Goal: Information Seeking & Learning: Learn about a topic

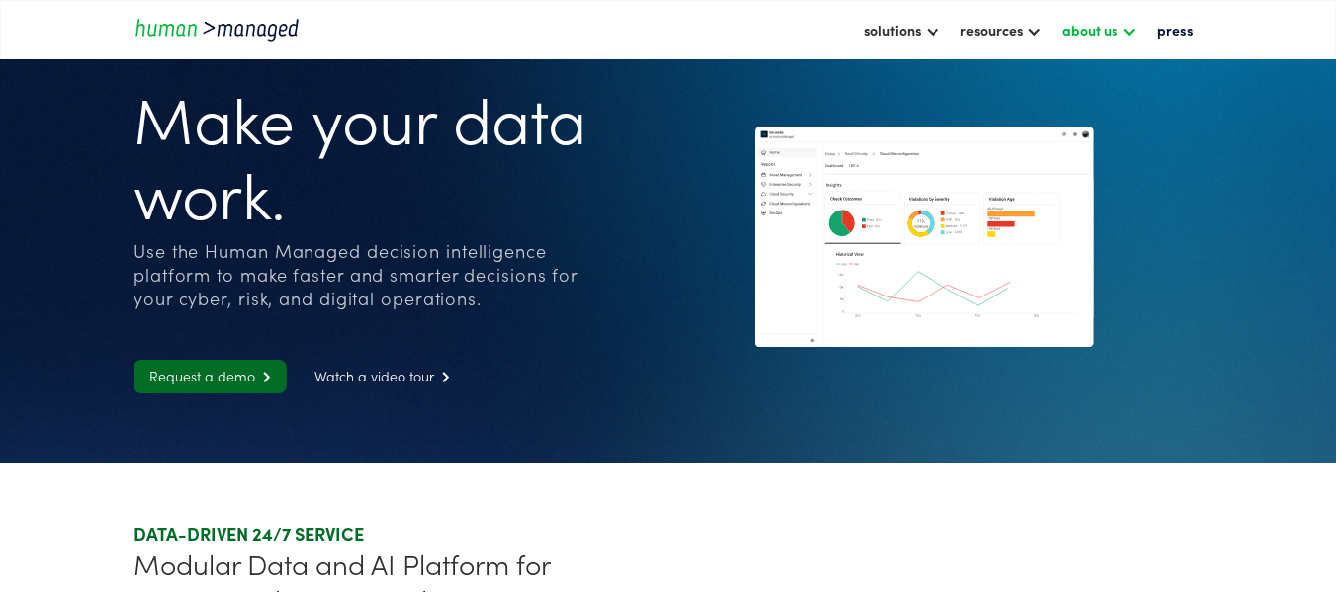
click at [1117, 32] on div "about us" at bounding box center [1089, 30] width 55 height 24
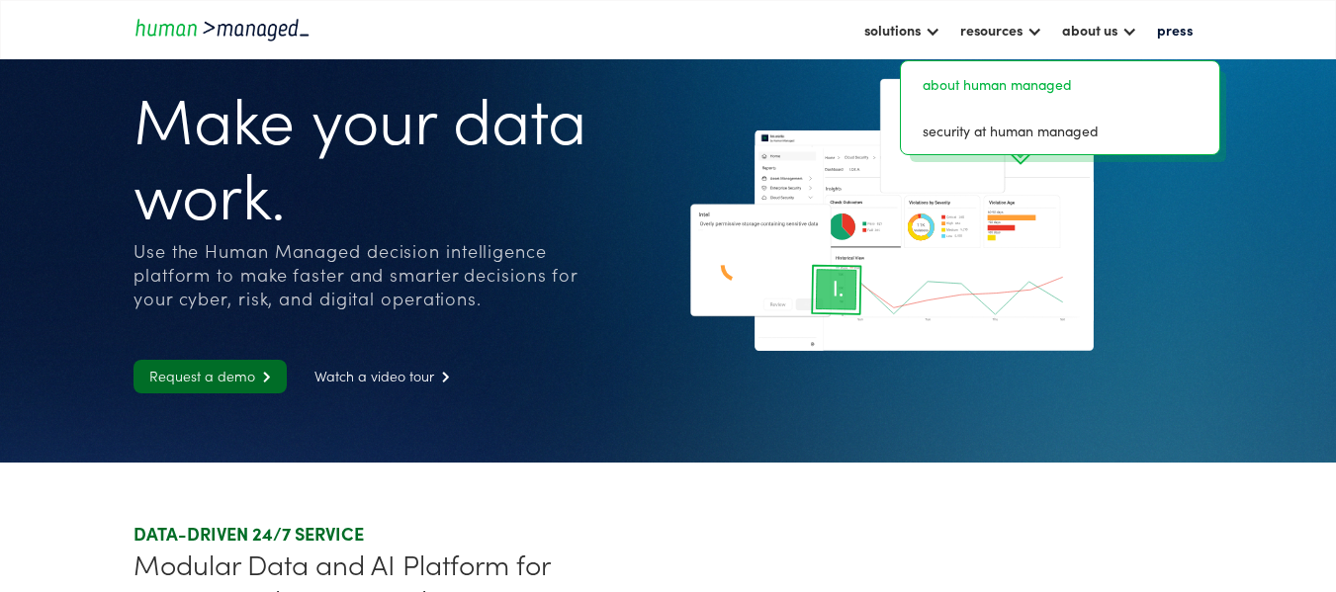
click at [1053, 82] on link "about human managed" at bounding box center [1059, 84] width 303 height 31
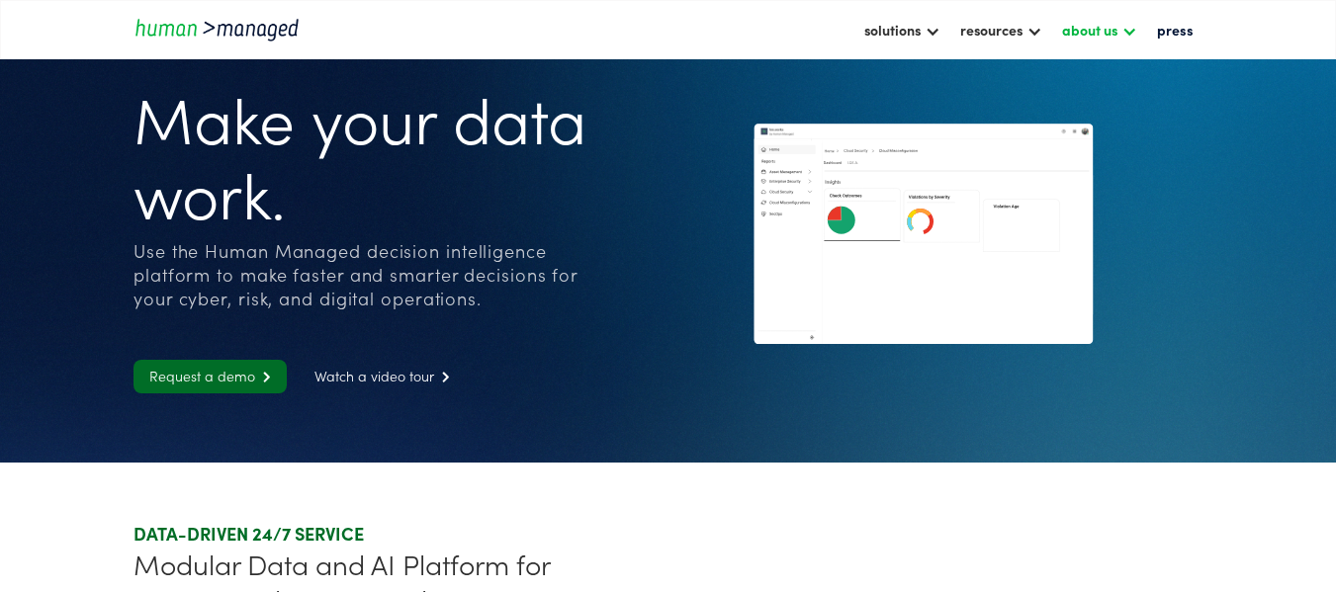
click at [1117, 34] on div "about us" at bounding box center [1089, 30] width 55 height 24
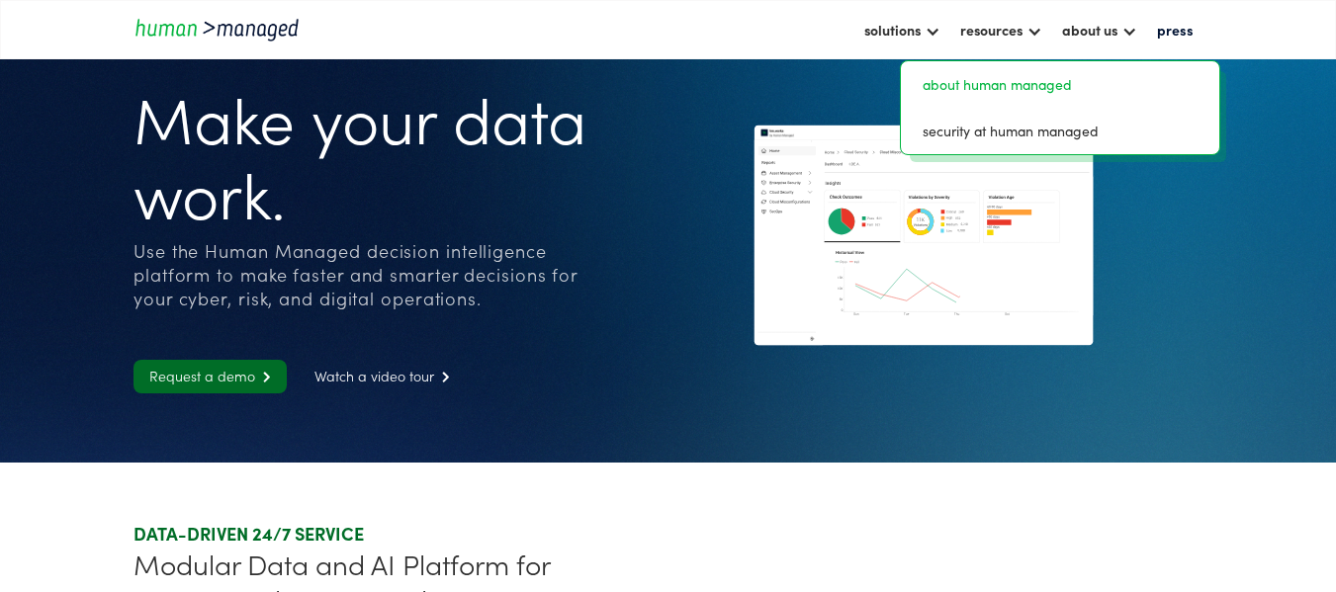
click at [1022, 83] on link "about human managed" at bounding box center [1059, 84] width 303 height 31
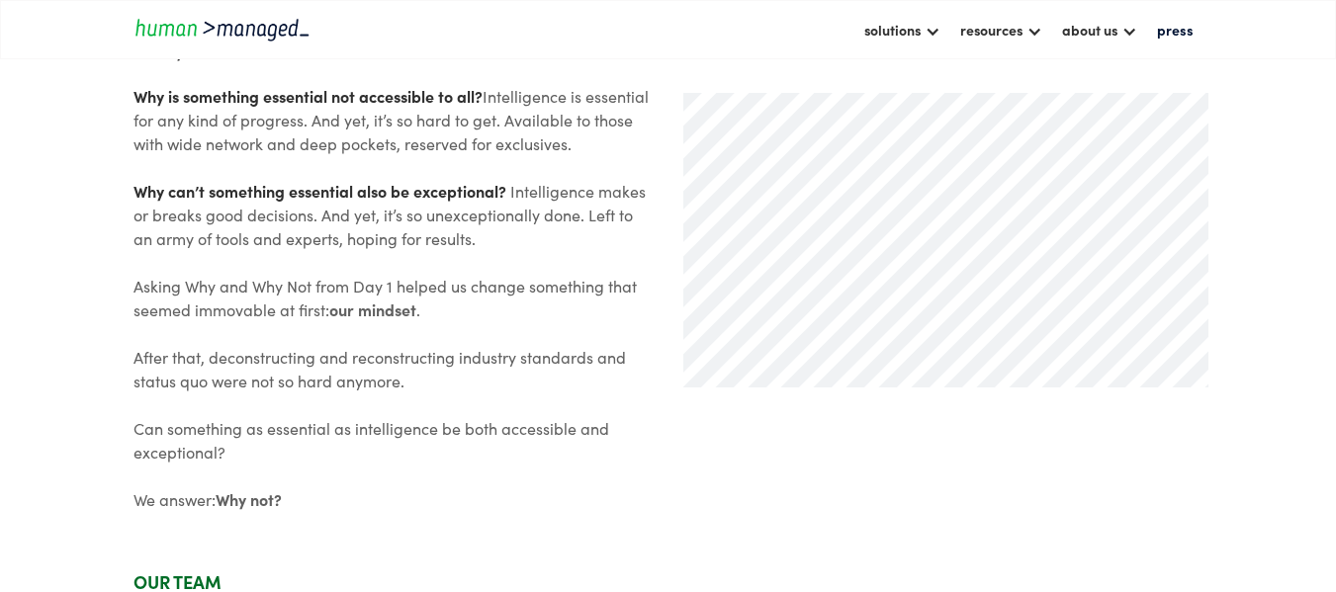
scroll to position [739, 0]
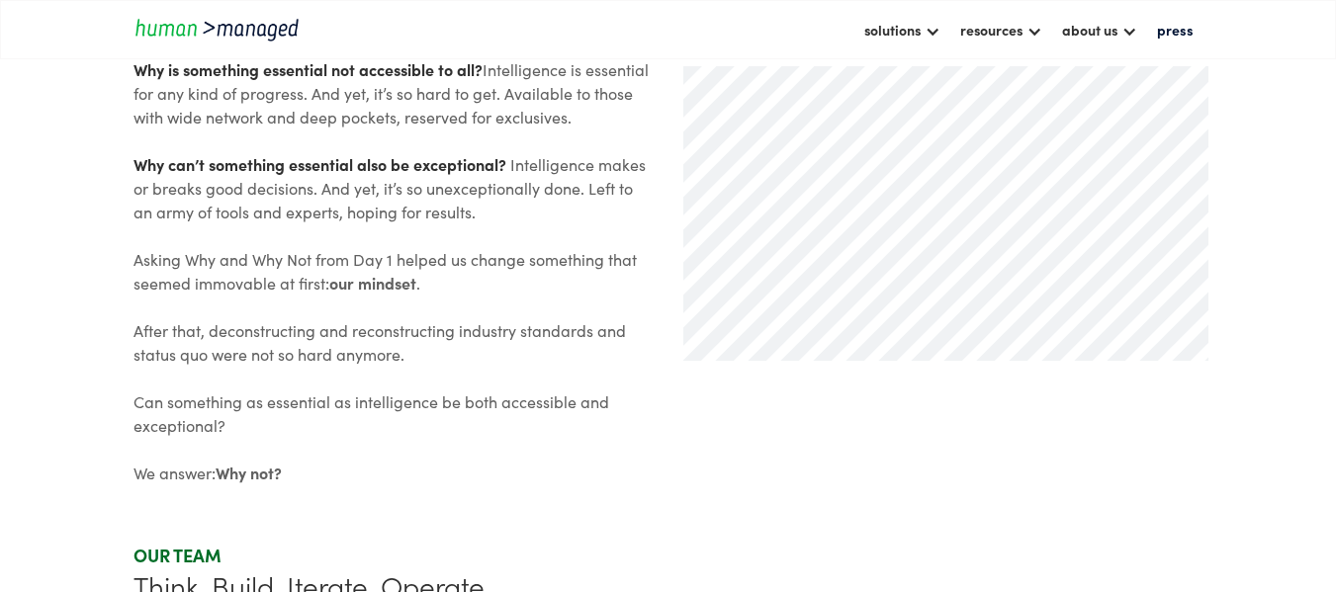
click at [509, 244] on div "Why is something essential not accessible to all?​ Intelligence is essential fo…" at bounding box center [392, 270] width 518 height 427
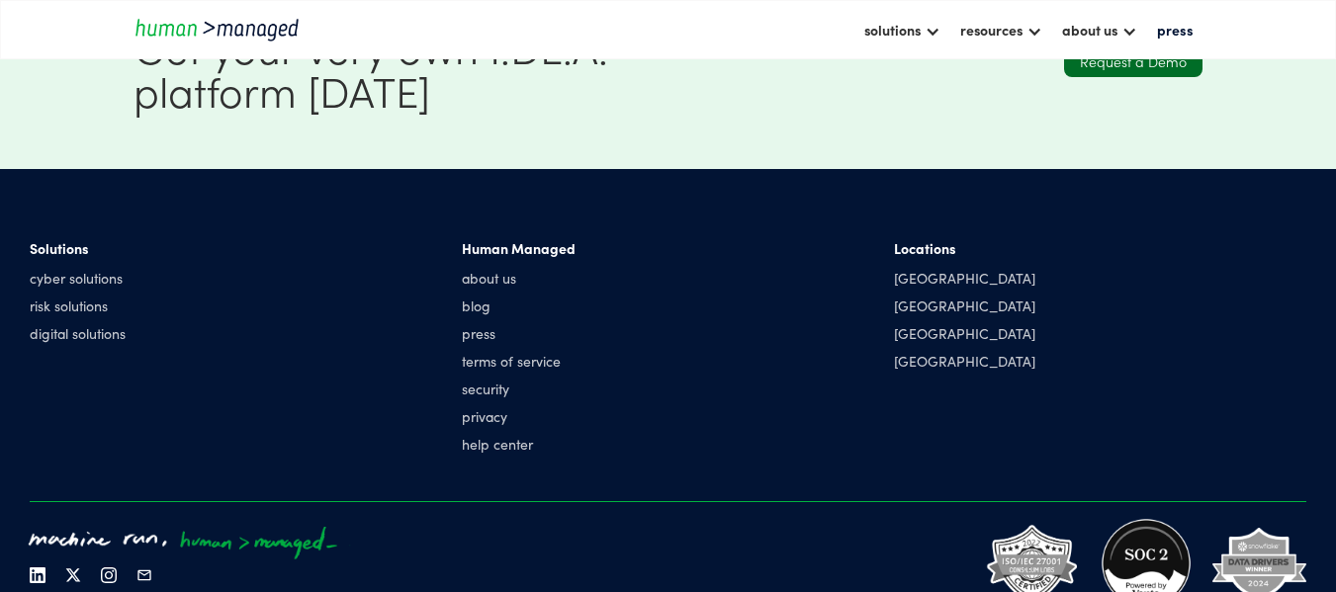
scroll to position [1775, 0]
